Goal: Task Accomplishment & Management: Complete application form

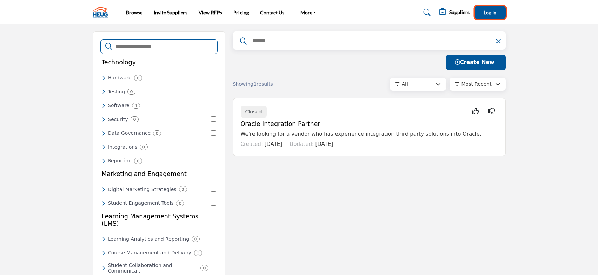
click at [486, 14] on span "Log In" at bounding box center [490, 12] width 13 height 6
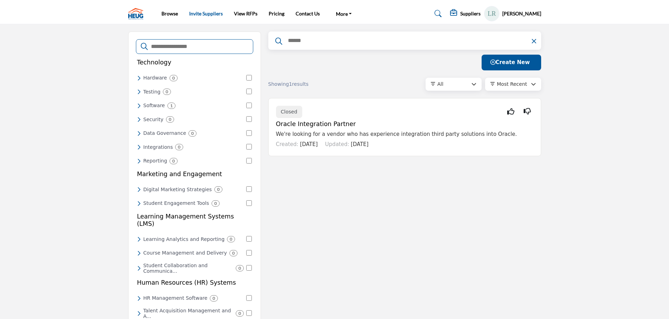
click at [204, 13] on link "Invite Suppliers" at bounding box center [206, 14] width 34 height 6
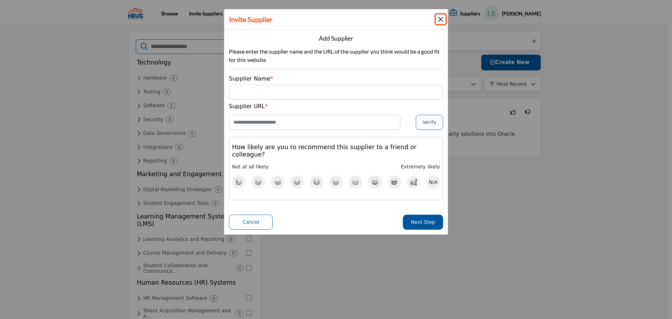
click at [440, 20] on button "Close" at bounding box center [441, 19] width 10 height 10
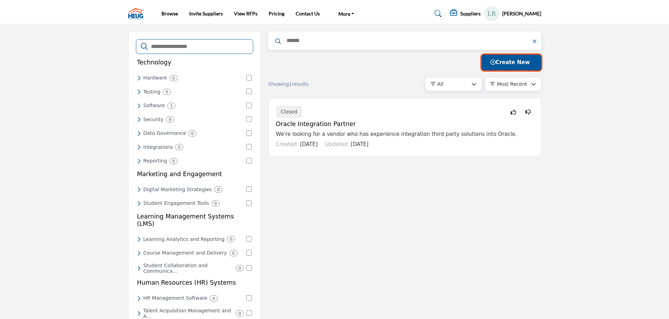
click at [519, 62] on span "Create New" at bounding box center [510, 62] width 40 height 6
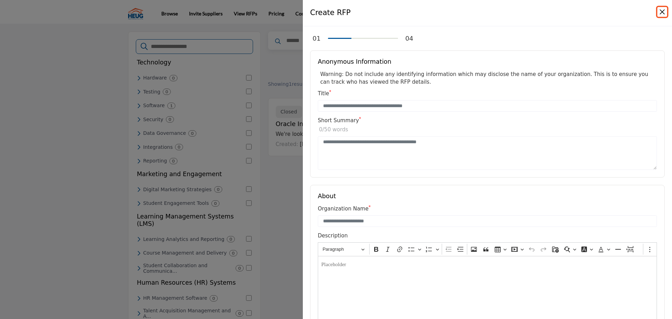
click at [662, 11] on button "Close" at bounding box center [663, 12] width 10 height 10
